Goal: Task Accomplishment & Management: Complete application form

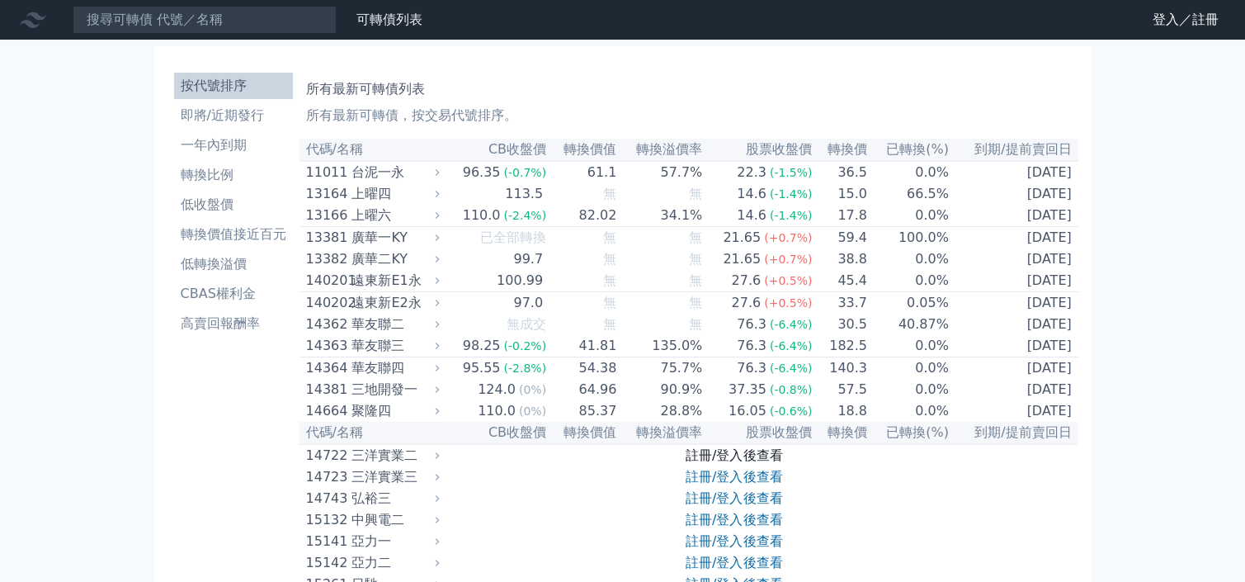
click at [730, 463] on link "註冊/登入後查看" at bounding box center [734, 455] width 97 height 16
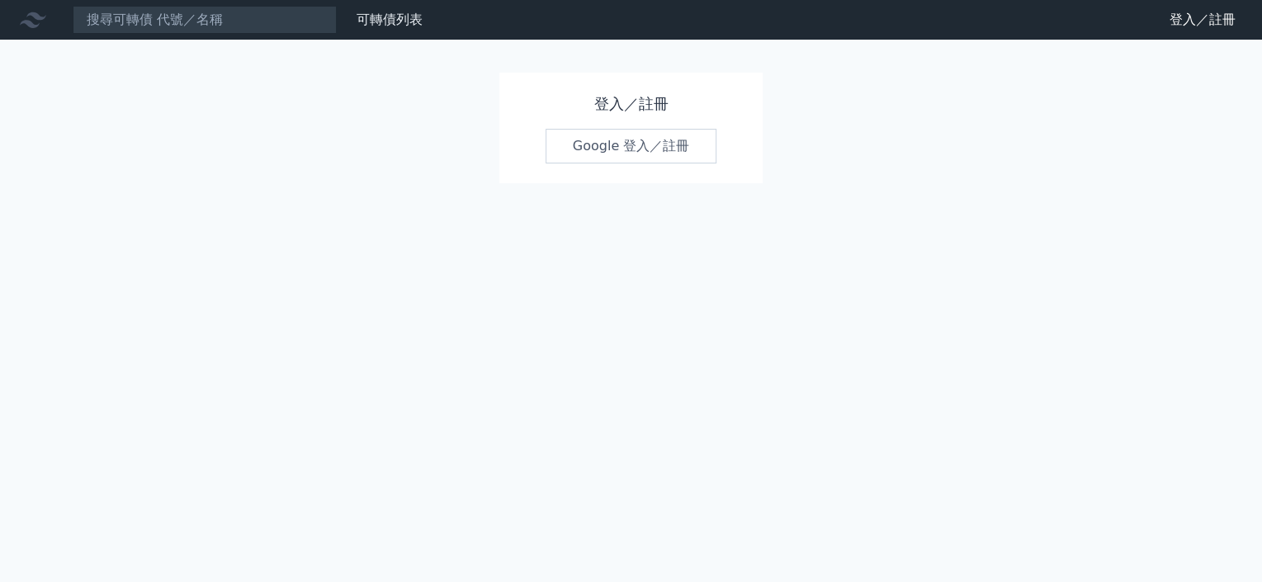
click at [629, 148] on link "Google 登入／註冊" at bounding box center [632, 146] width 172 height 35
